Goal: Task Accomplishment & Management: Manage account settings

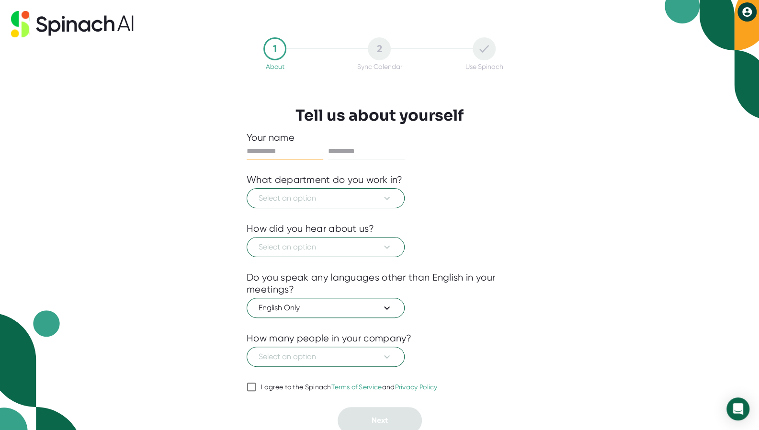
click at [253, 383] on input "I agree to the Spinach Terms of Service and Privacy Policy" at bounding box center [251, 386] width 10 height 11
checkbox input "true"
click at [290, 152] on input "text" at bounding box center [284, 151] width 77 height 15
type input "****"
type input "*******"
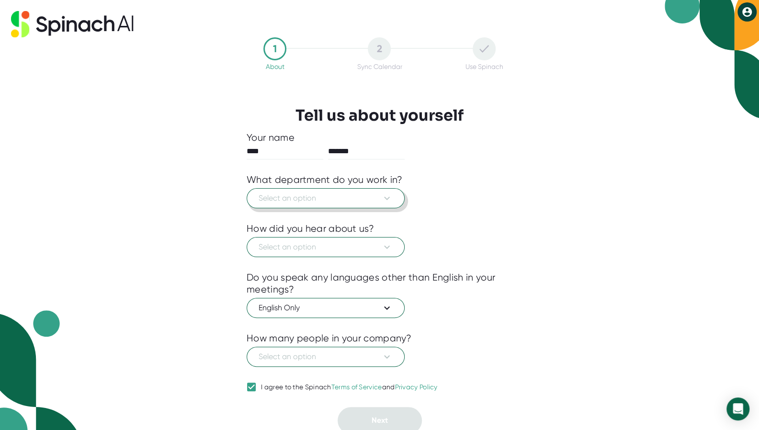
click at [322, 205] on button "Select an option" at bounding box center [325, 198] width 158 height 20
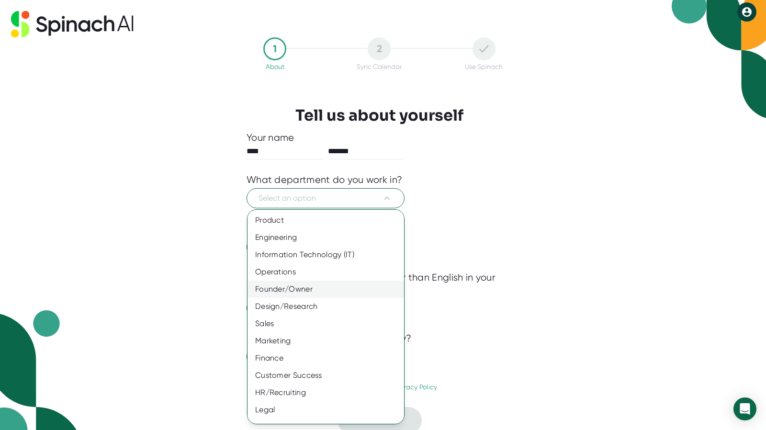
click at [330, 293] on div "Founder/Owner" at bounding box center [329, 288] width 164 height 17
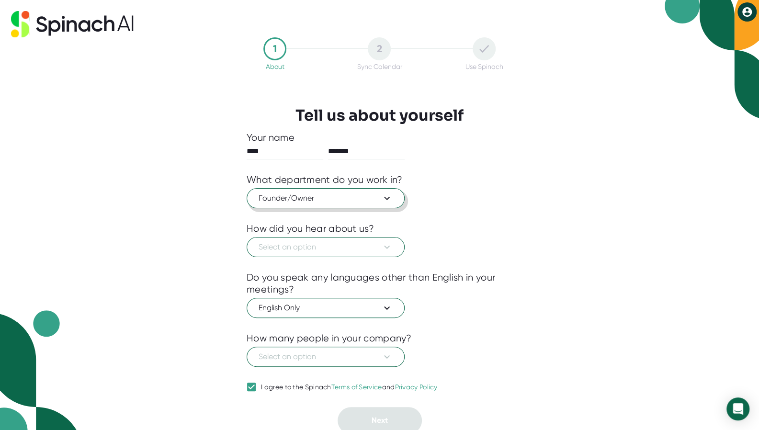
click at [324, 204] on button "Founder/Owner" at bounding box center [325, 198] width 158 height 20
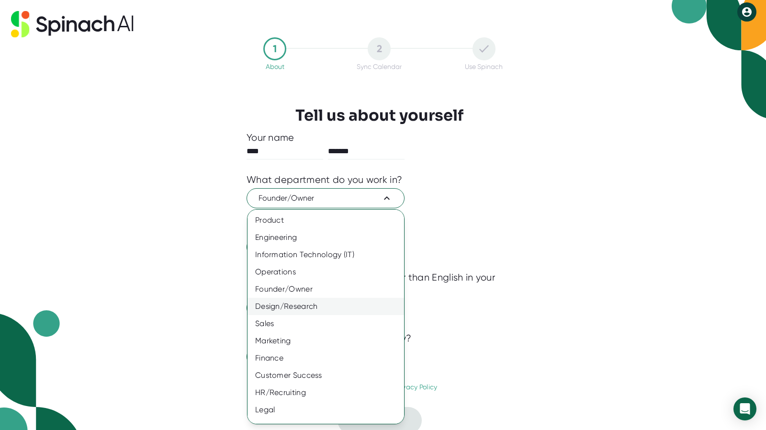
click at [305, 306] on div "Design/Research" at bounding box center [329, 306] width 164 height 17
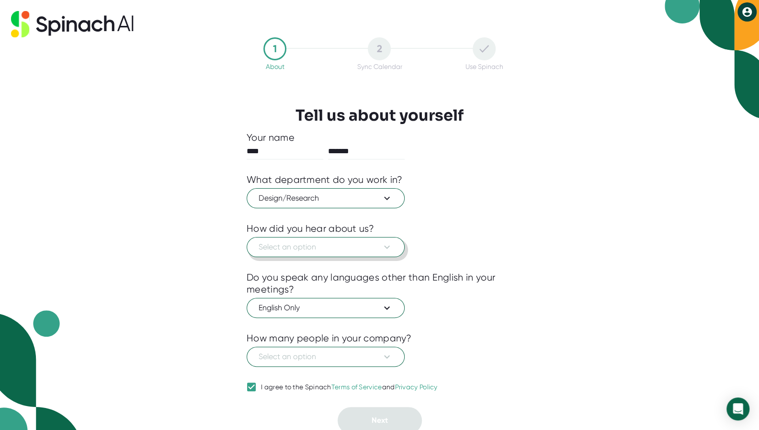
click at [311, 250] on span "Select an option" at bounding box center [325, 246] width 134 height 11
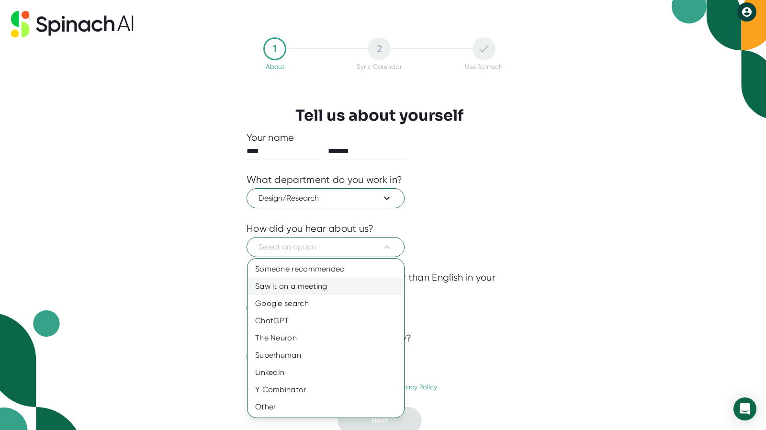
click at [314, 287] on div "Saw it on a meeting" at bounding box center [325, 286] width 156 height 17
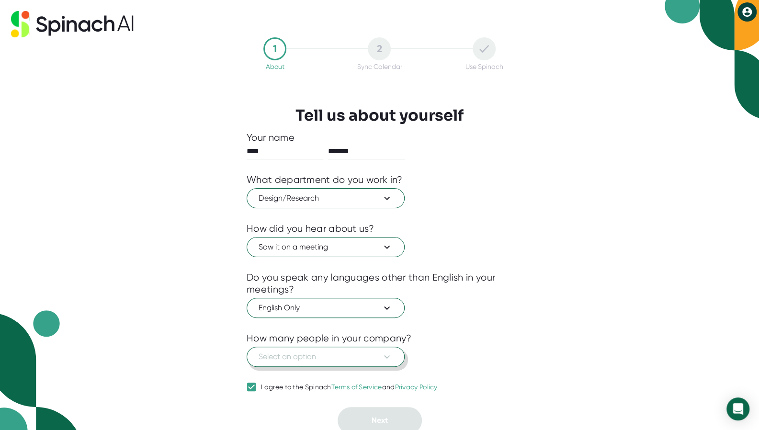
click at [314, 364] on button "Select an option" at bounding box center [325, 356] width 158 height 20
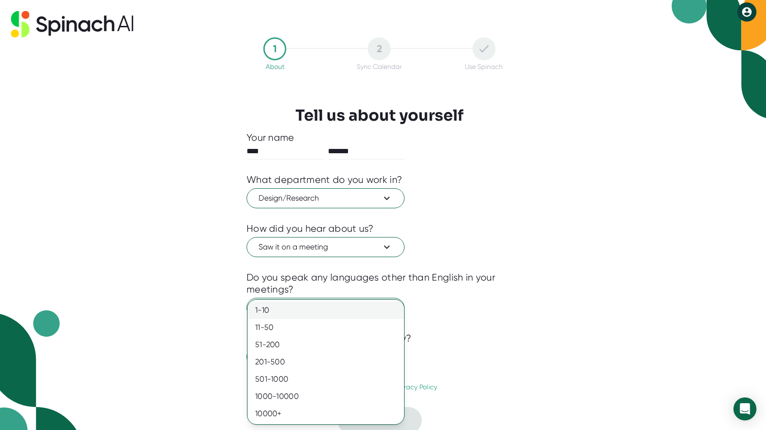
click at [317, 314] on div "1-10" at bounding box center [325, 309] width 156 height 17
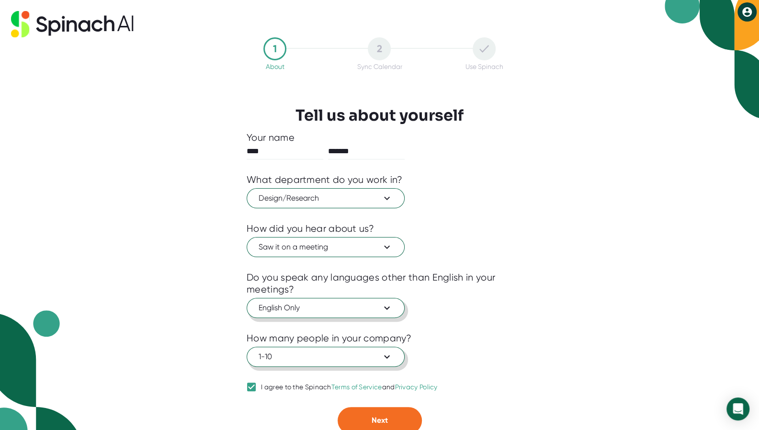
scroll to position [2, 0]
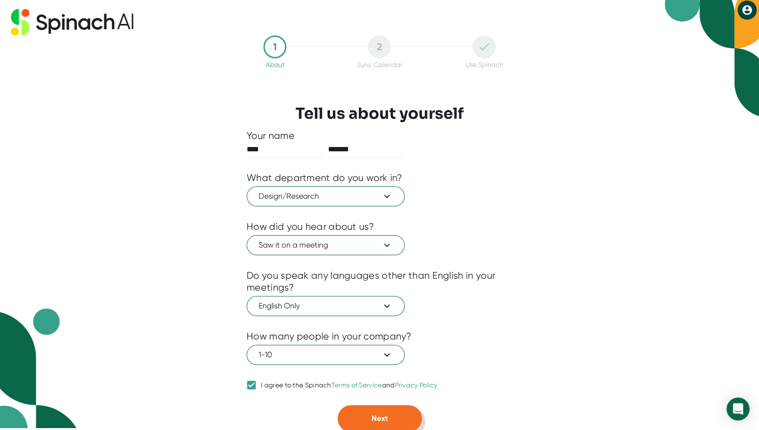
click at [386, 415] on span "Next" at bounding box center [379, 417] width 16 height 9
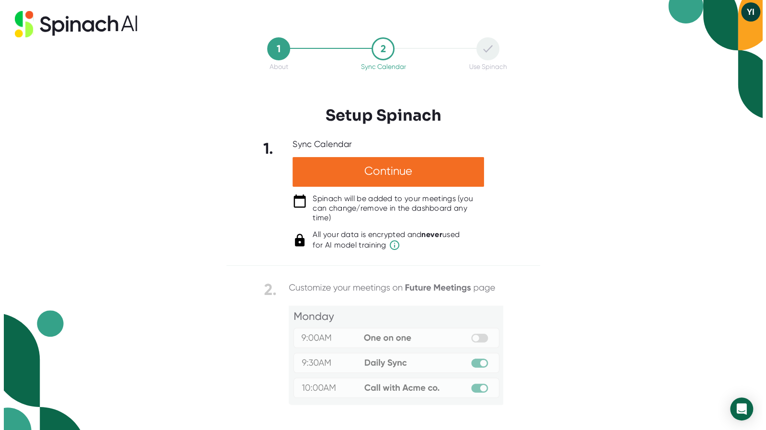
scroll to position [0, 0]
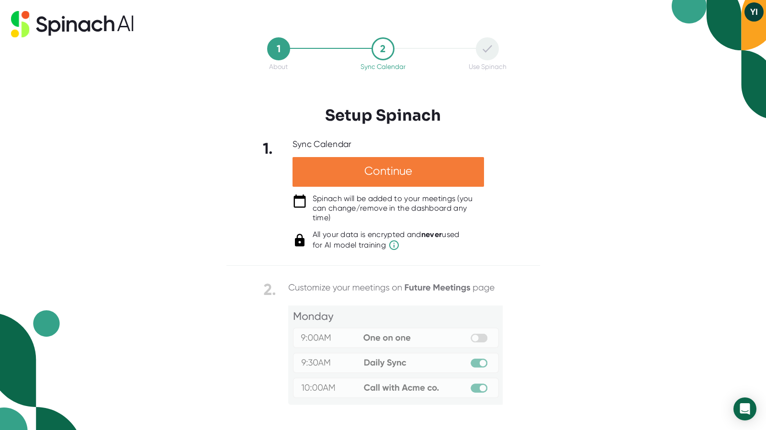
click at [405, 179] on div "Continue" at bounding box center [387, 172] width 191 height 30
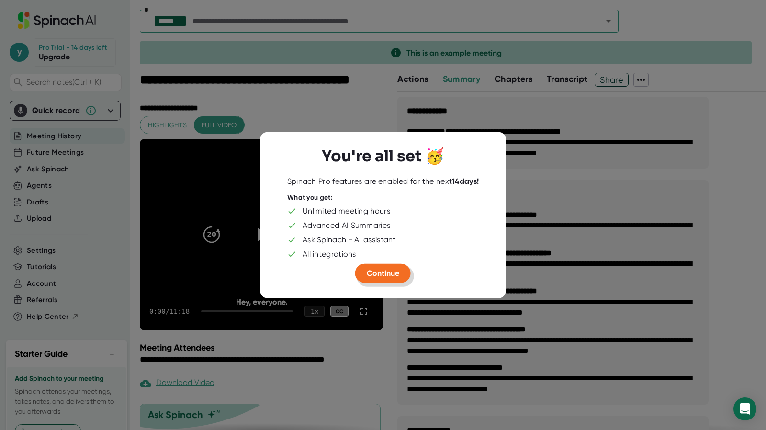
click at [389, 273] on span "Continue" at bounding box center [383, 272] width 33 height 9
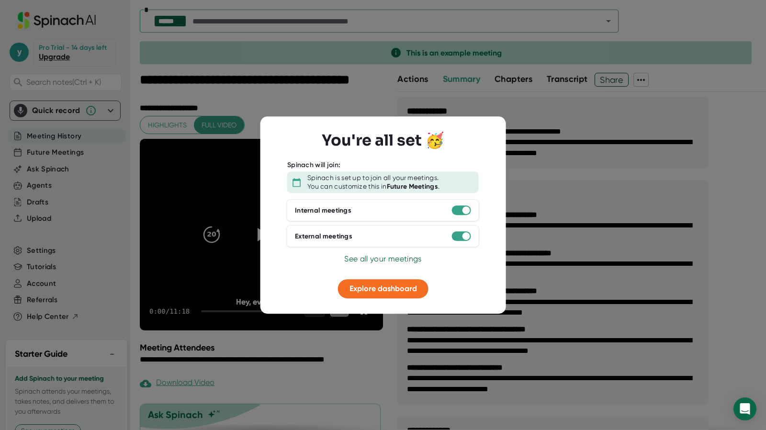
click at [393, 254] on span "See all your meetings" at bounding box center [382, 258] width 77 height 9
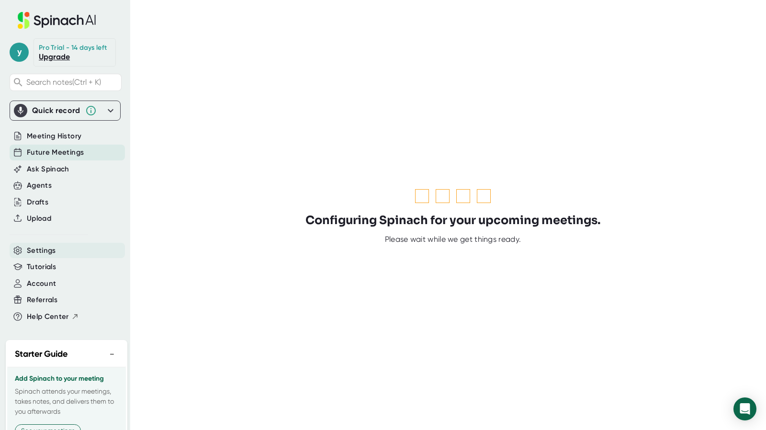
click at [37, 253] on span "Settings" at bounding box center [41, 250] width 29 height 11
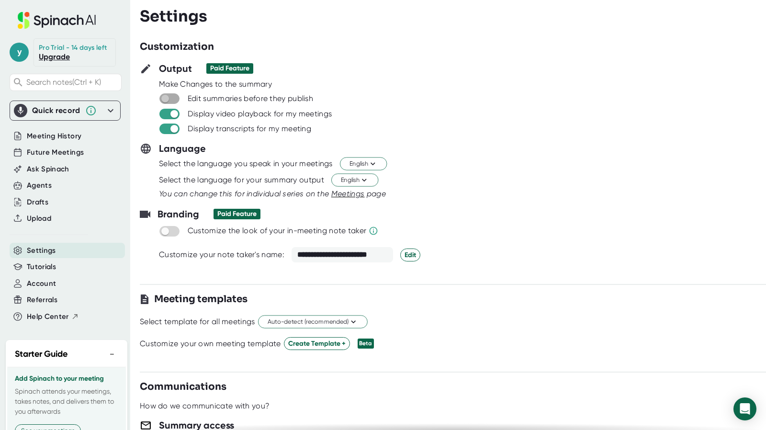
click at [173, 102] on input "checkbox" at bounding box center [164, 98] width 27 height 9
checkbox input "true"
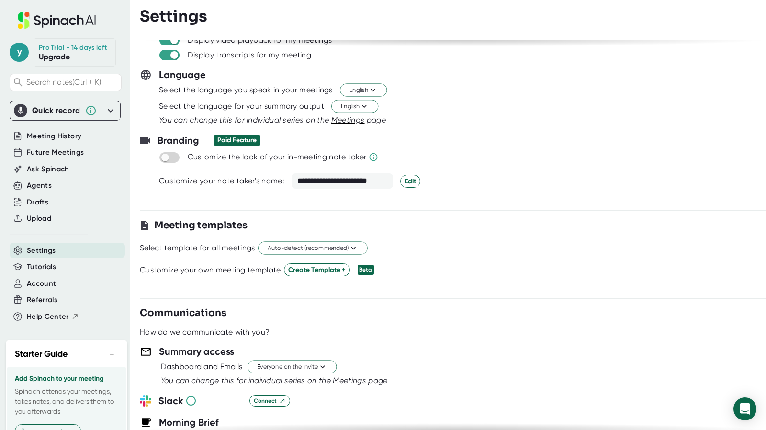
scroll to position [96, 0]
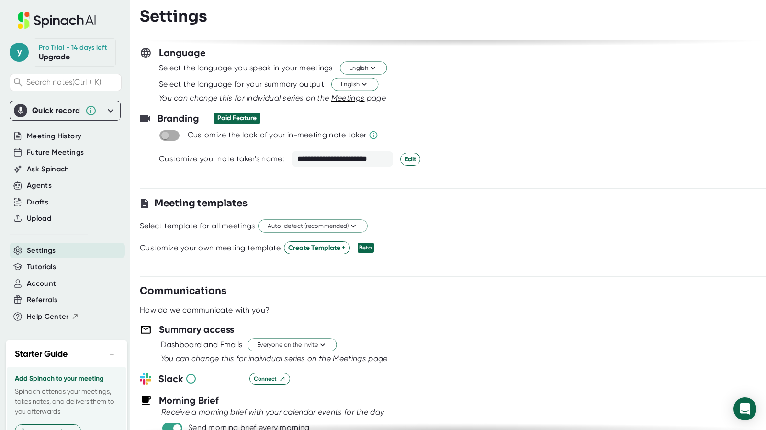
click at [170, 134] on input "checkbox" at bounding box center [164, 135] width 27 height 9
checkbox input "true"
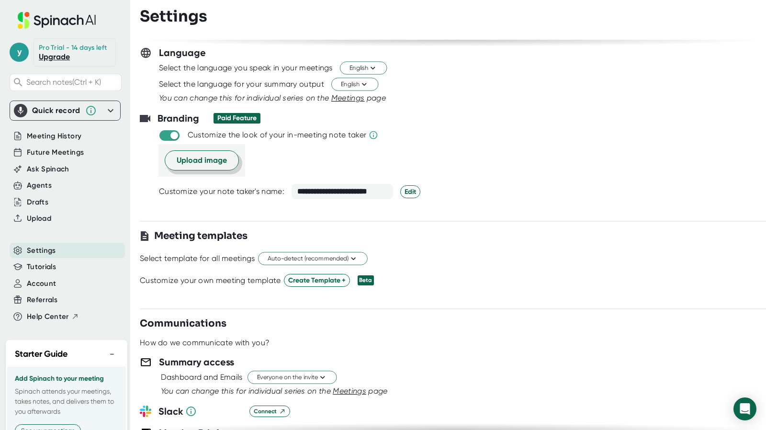
click at [212, 160] on span "Upload image" at bounding box center [202, 160] width 50 height 11
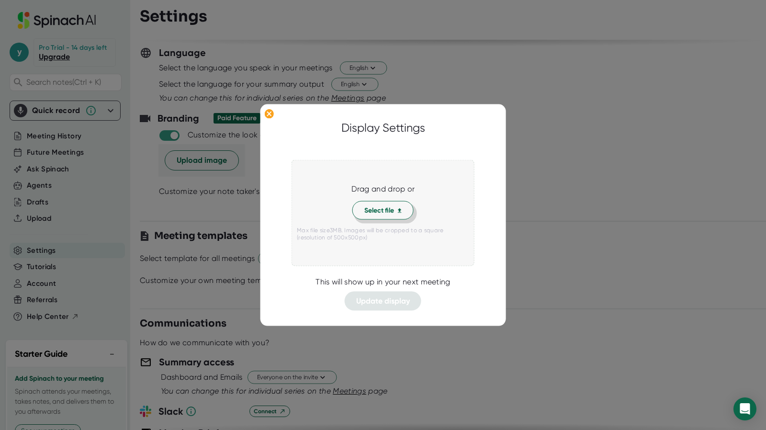
click at [375, 211] on span "Select file" at bounding box center [382, 210] width 37 height 10
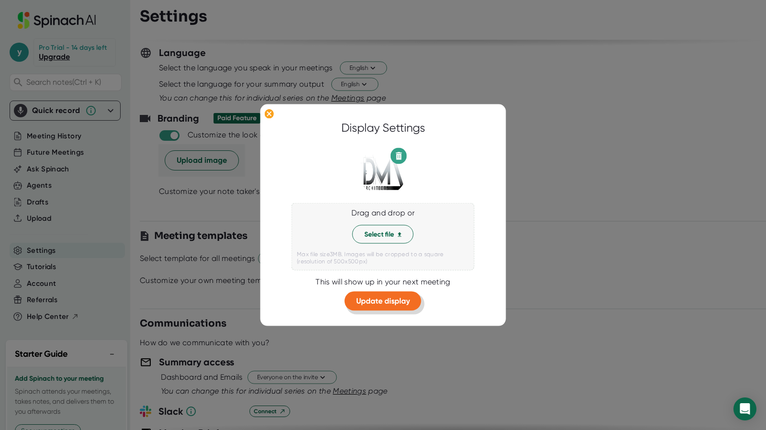
click at [391, 300] on span "Update display" at bounding box center [383, 300] width 54 height 9
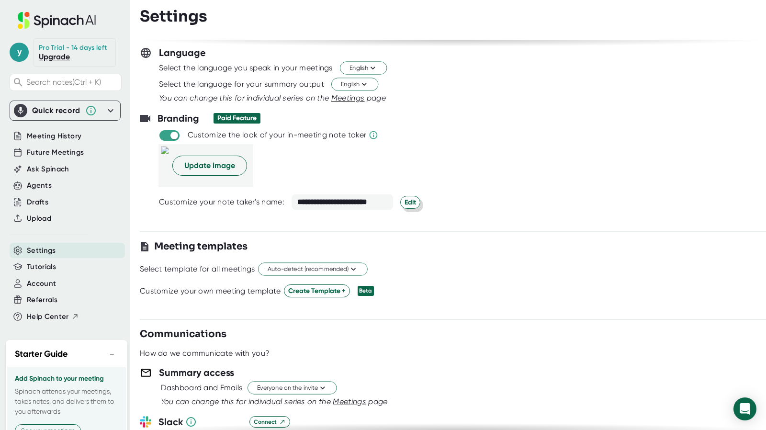
click at [408, 205] on span "Edit" at bounding box center [409, 202] width 11 height 10
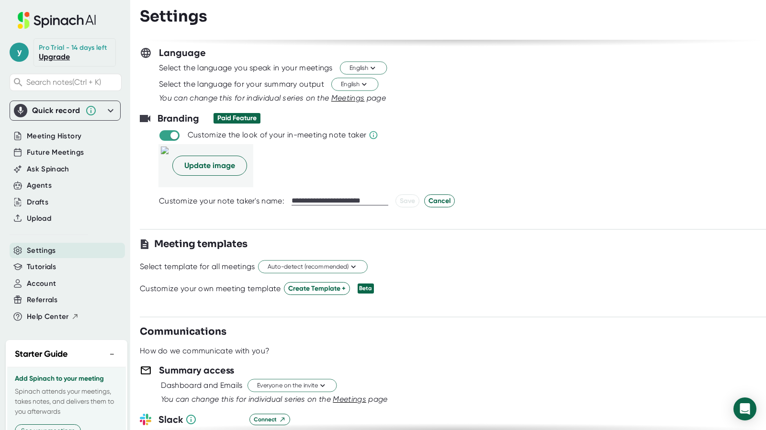
drag, startPoint x: 369, startPoint y: 201, endPoint x: 278, endPoint y: 201, distance: 90.9
click at [278, 201] on div "**********" at bounding box center [472, 200] width 626 height 13
type input "*"
click at [311, 201] on input "**********" at bounding box center [339, 201] width 97 height 9
type input "**********"
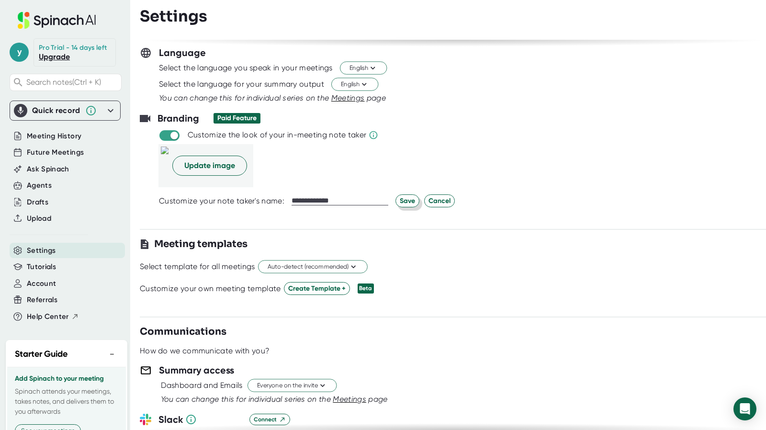
click at [413, 199] on button "Save" at bounding box center [407, 200] width 24 height 13
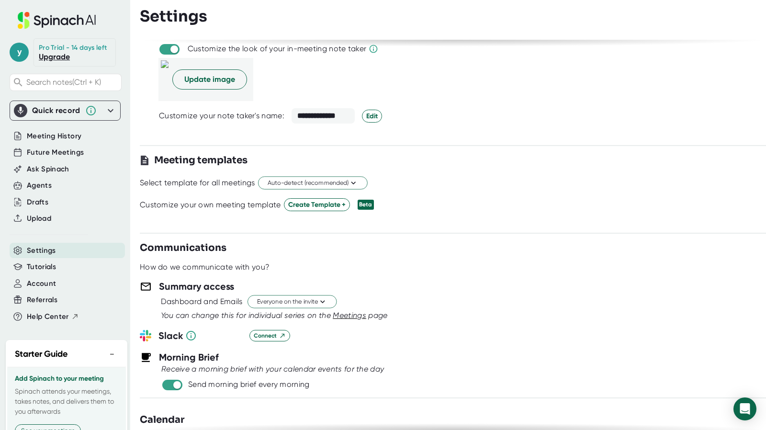
scroll to position [191, 0]
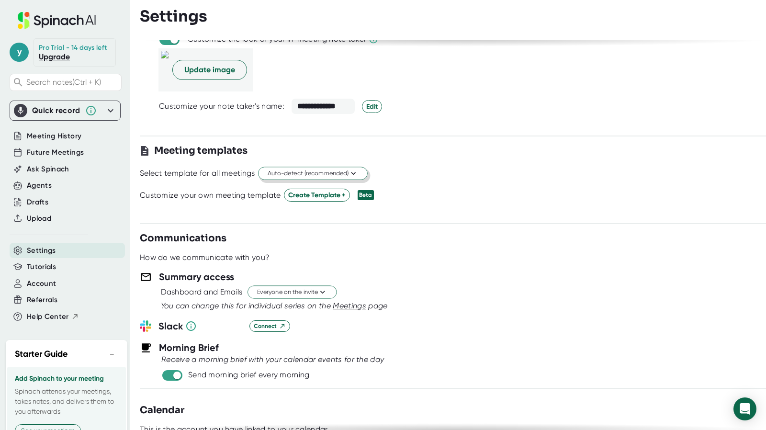
click at [342, 176] on span "Auto-detect (recommended)" at bounding box center [313, 173] width 90 height 9
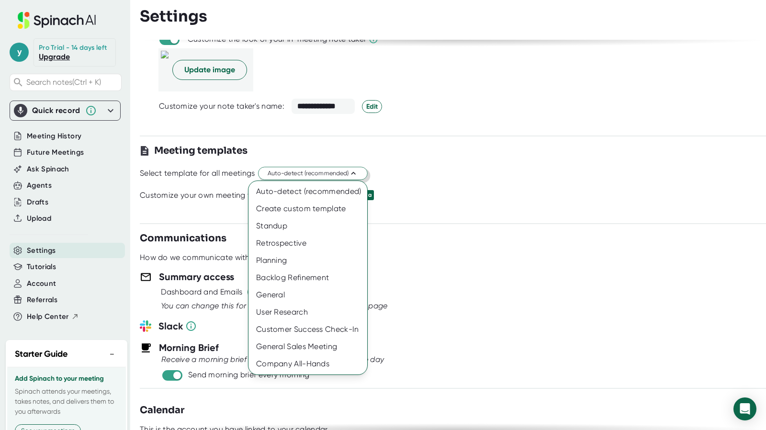
click at [342, 176] on div at bounding box center [383, 215] width 766 height 430
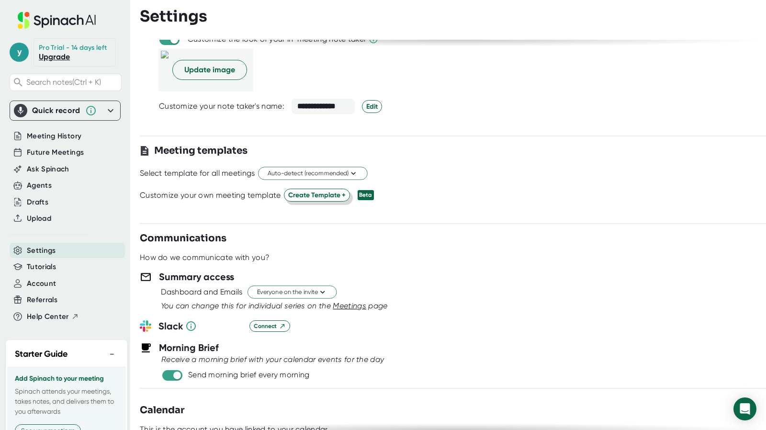
click at [334, 197] on span "Create Template +" at bounding box center [316, 195] width 57 height 10
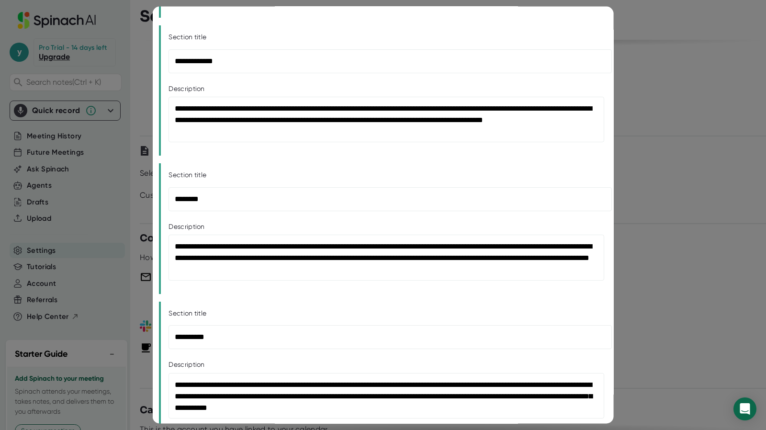
scroll to position [391, 0]
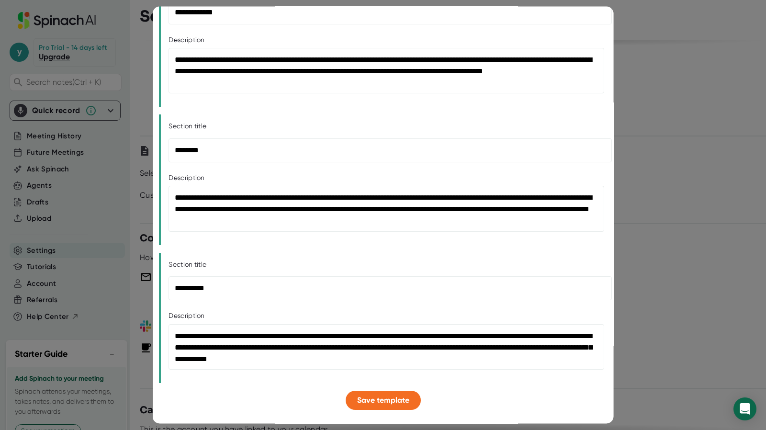
click at [643, 244] on div at bounding box center [383, 215] width 766 height 430
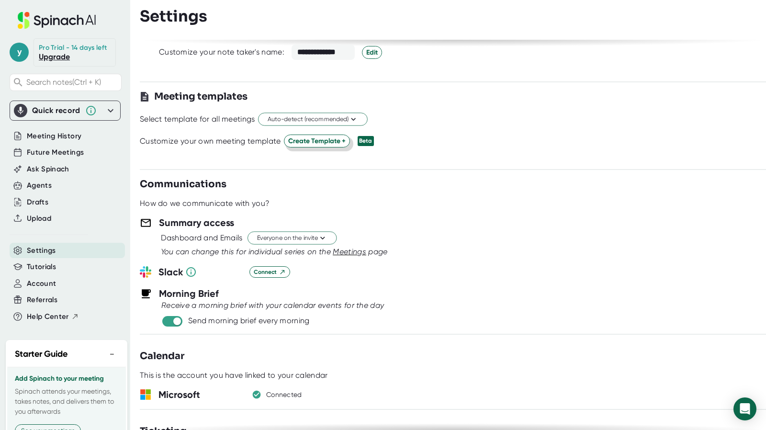
scroll to position [335, 0]
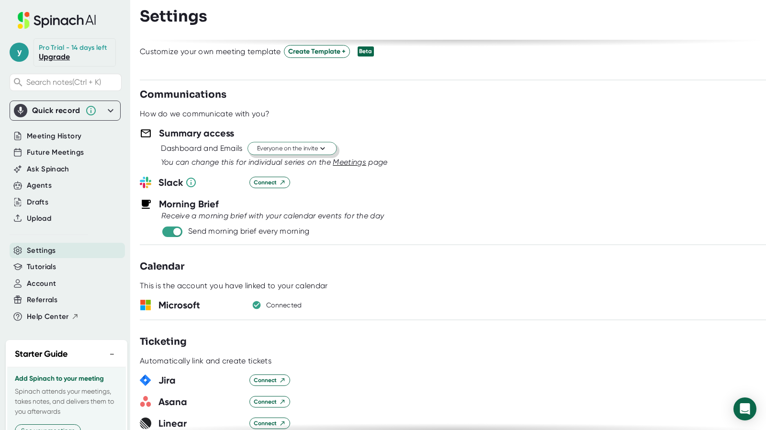
click at [286, 150] on span "Everyone on the invite" at bounding box center [292, 148] width 70 height 9
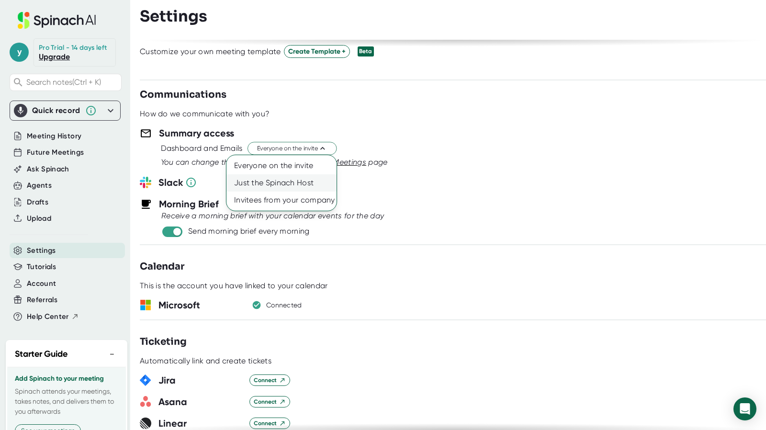
click at [282, 177] on div "Just the Spinach Host" at bounding box center [281, 182] width 110 height 17
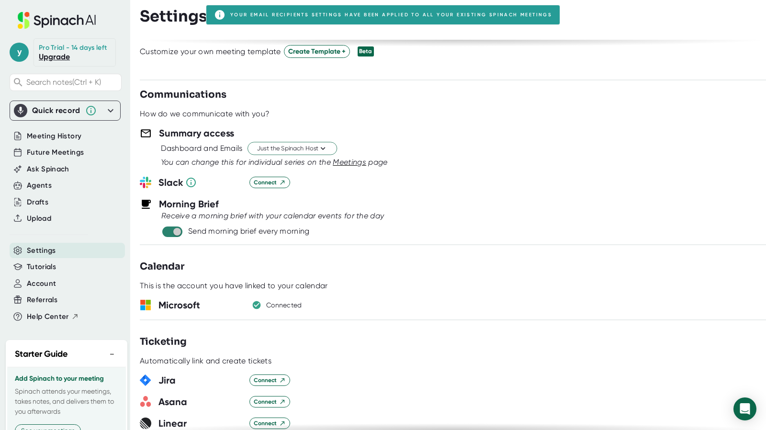
click at [178, 230] on input "checkbox" at bounding box center [176, 231] width 27 height 9
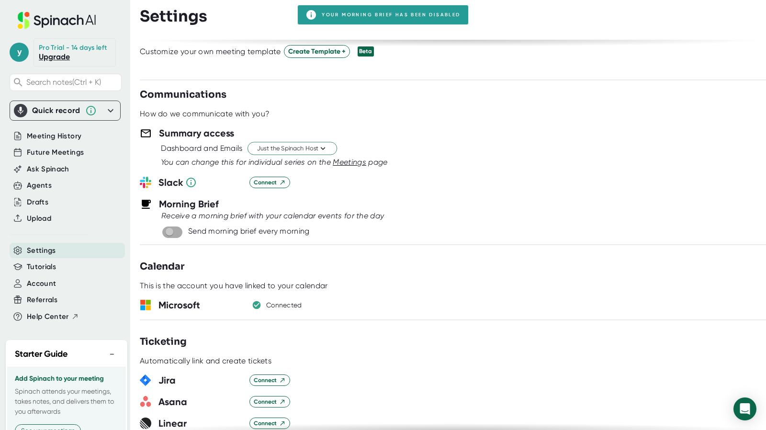
checkbox input "false"
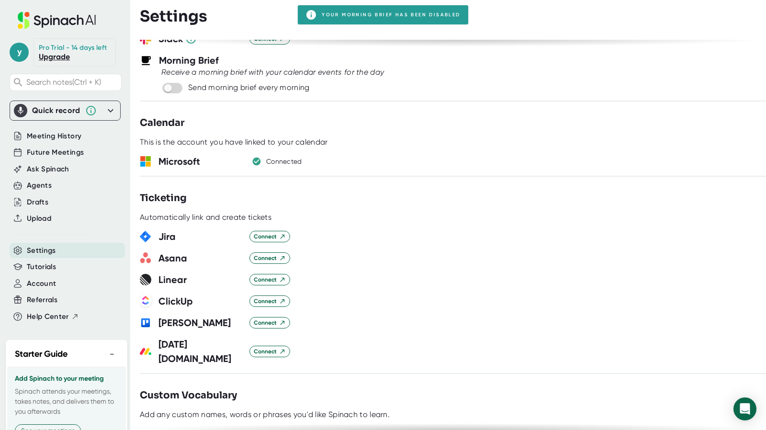
scroll to position [526, 0]
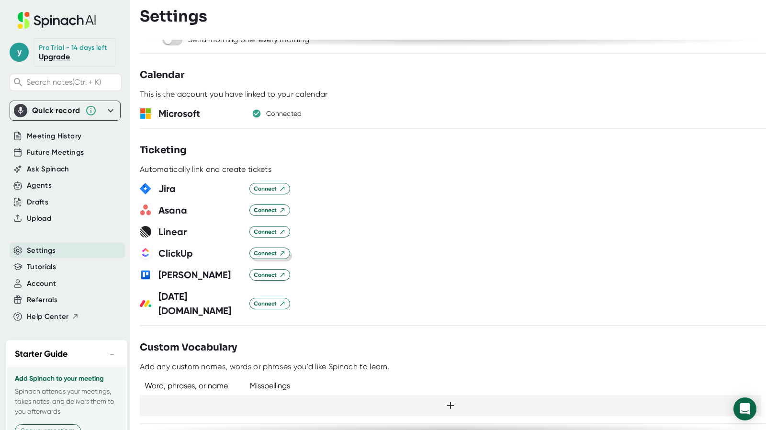
click at [273, 251] on span "Connect" at bounding box center [270, 253] width 32 height 9
click at [263, 255] on button "Connect" at bounding box center [269, 252] width 41 height 11
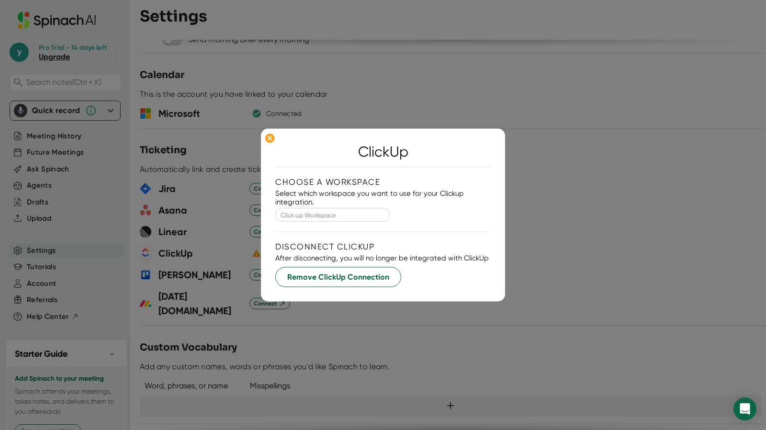
click at [335, 215] on input "Click up Workspace" at bounding box center [333, 214] width 100 height 11
click at [306, 237] on li "DMZ ARCHITECTS" at bounding box center [318, 236] width 115 height 14
type input "DMZ ARCHITECTS"
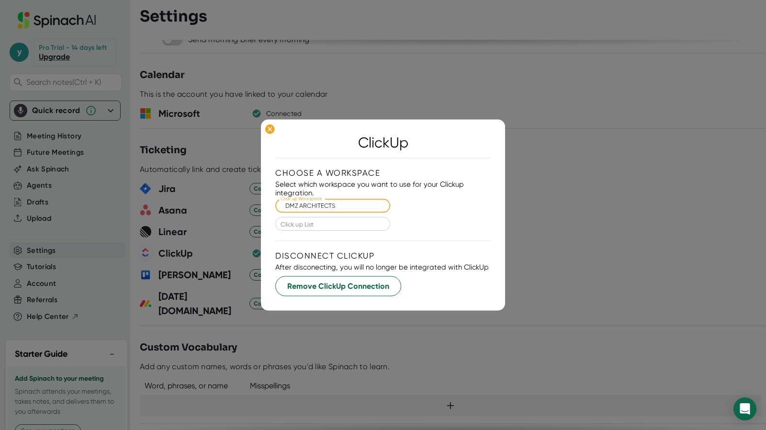
click at [324, 226] on input "Click up List" at bounding box center [333, 223] width 100 height 11
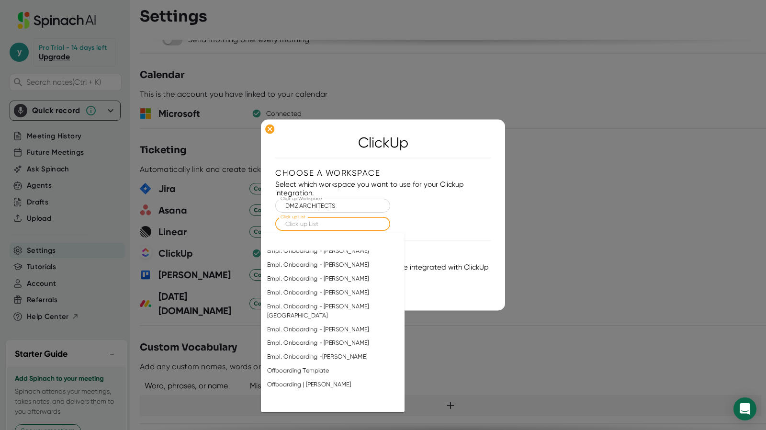
scroll to position [838, 0]
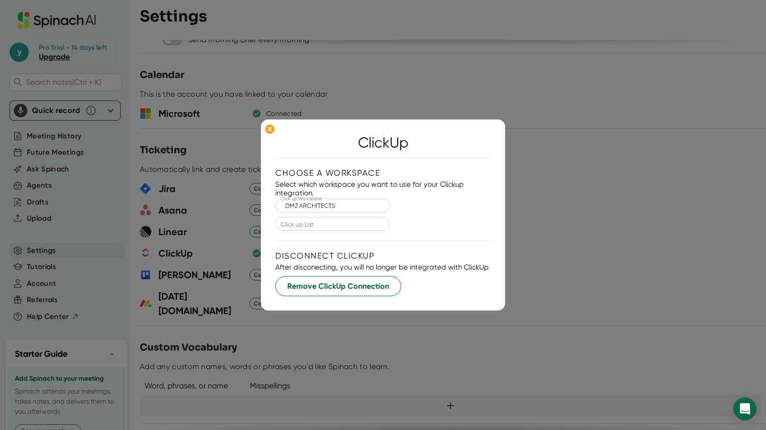
click at [478, 189] on div "Select which workspace you want to use for your Clickup integration." at bounding box center [382, 188] width 215 height 17
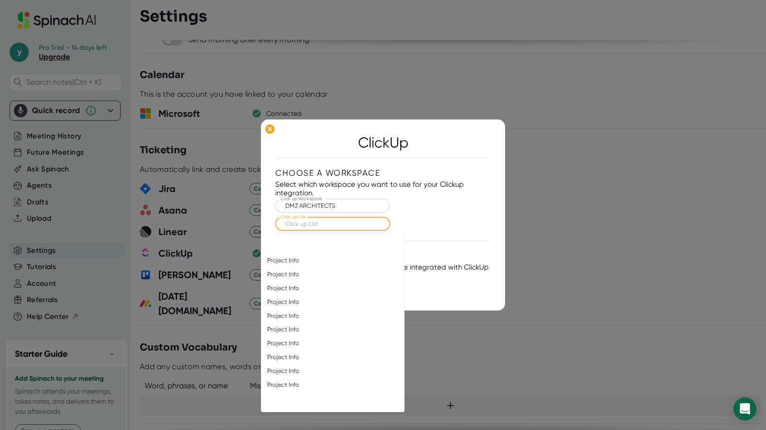
click at [326, 223] on input "Click up List" at bounding box center [333, 223] width 100 height 11
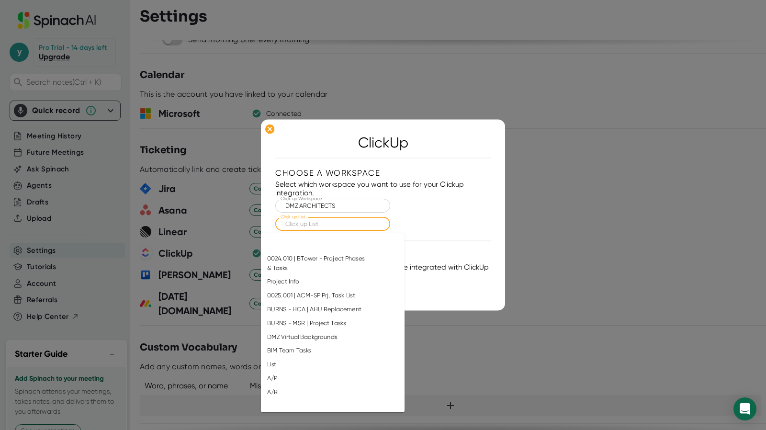
scroll to position [464, 0]
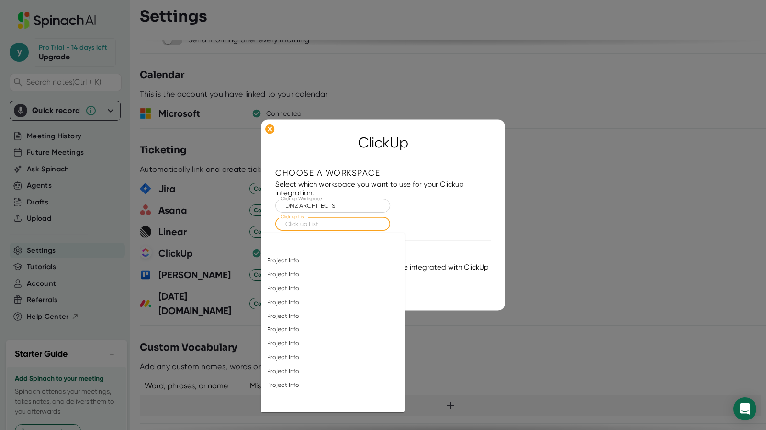
click at [338, 224] on input "Click up List" at bounding box center [333, 223] width 100 height 11
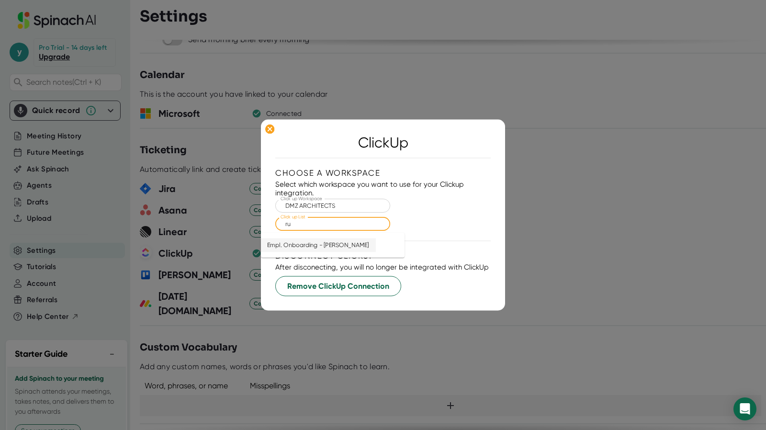
type input "r"
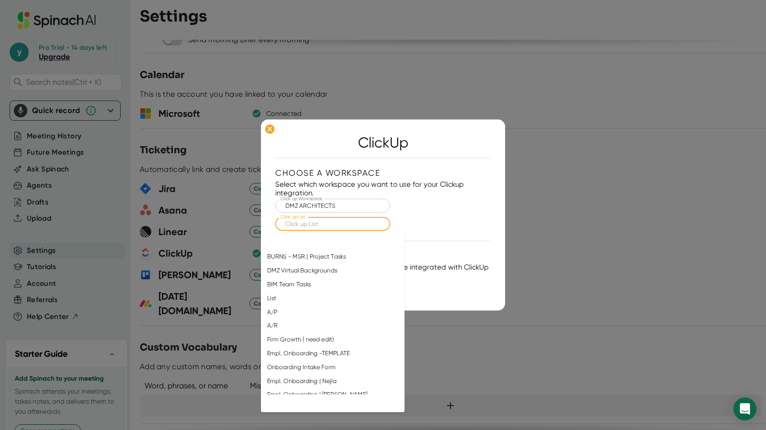
scroll to position [574, 0]
click at [308, 335] on li "Firm Growth ( need edit)" at bounding box center [318, 330] width 115 height 14
type input "Firm Growth ( need edit)"
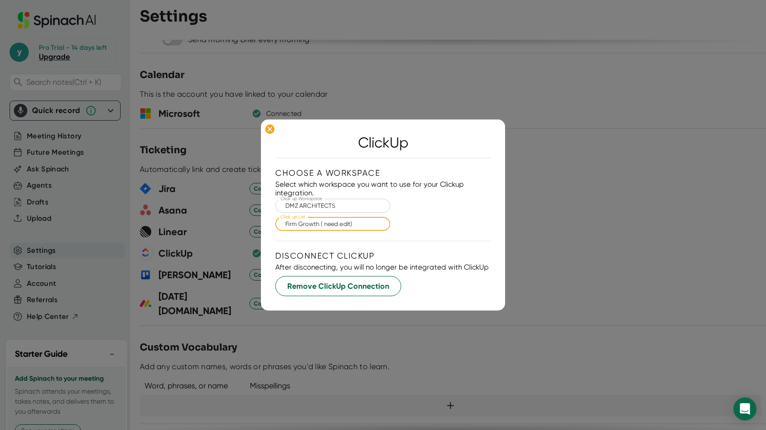
click at [462, 213] on div "Choose a workspace Select which workspace you want to use for your Clickup inte…" at bounding box center [382, 201] width 215 height 66
click at [605, 156] on div at bounding box center [383, 215] width 766 height 430
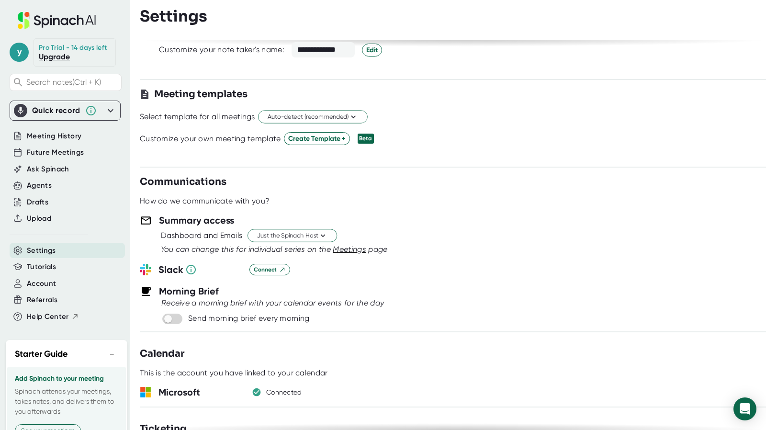
scroll to position [0, 0]
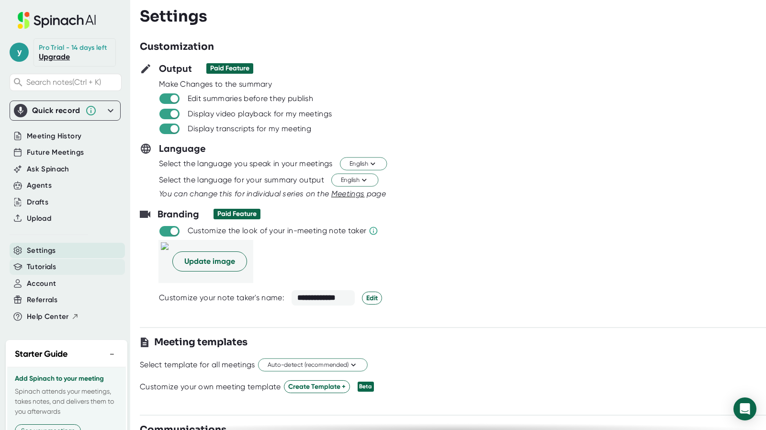
click at [57, 274] on div "Tutorials" at bounding box center [67, 267] width 115 height 16
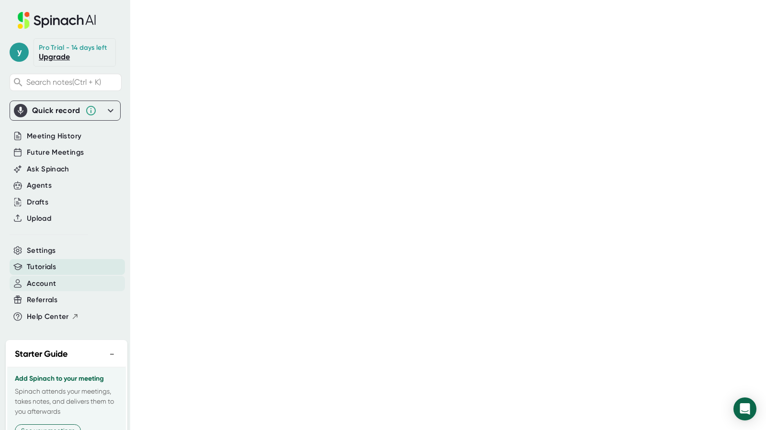
click at [52, 289] on span "Account" at bounding box center [41, 283] width 29 height 11
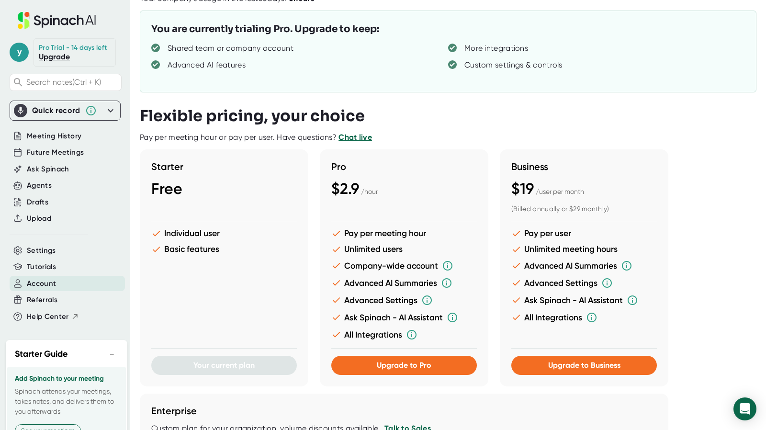
scroll to position [82, 0]
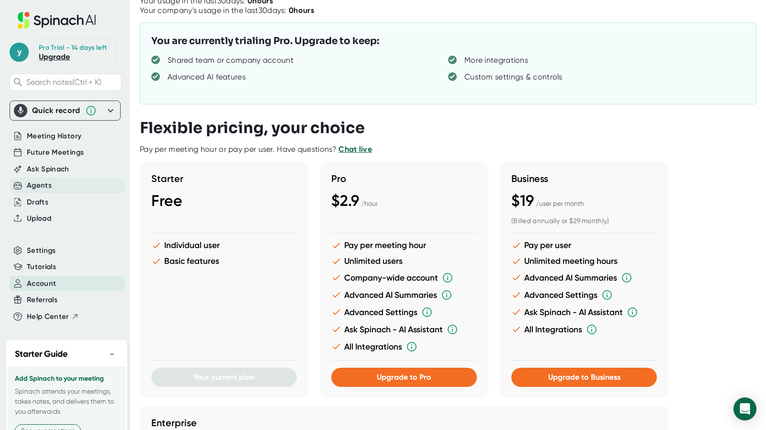
click at [42, 191] on div "Agents" at bounding box center [39, 185] width 25 height 11
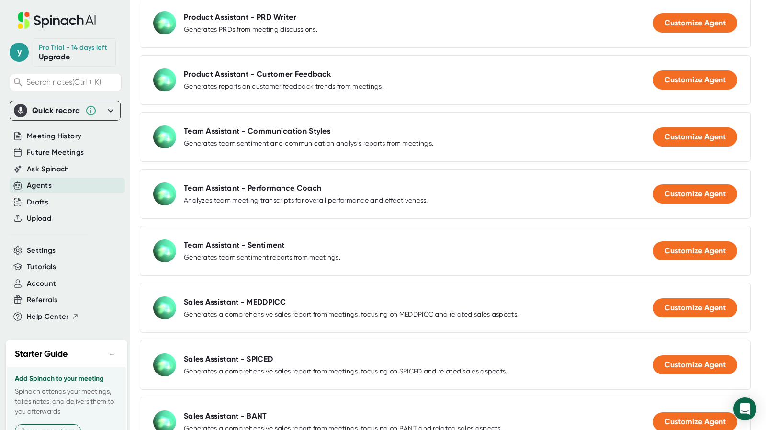
scroll to position [718, 0]
